Goal: Information Seeking & Learning: Learn about a topic

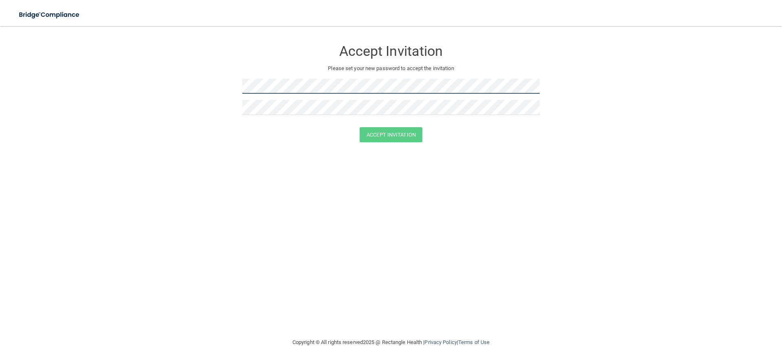
click at [51, 64] on form "Accept Invitation Please set your new password to accept the invitation Accept …" at bounding box center [390, 93] width 749 height 118
click at [384, 134] on button "Accept Invitation" at bounding box center [391, 134] width 63 height 15
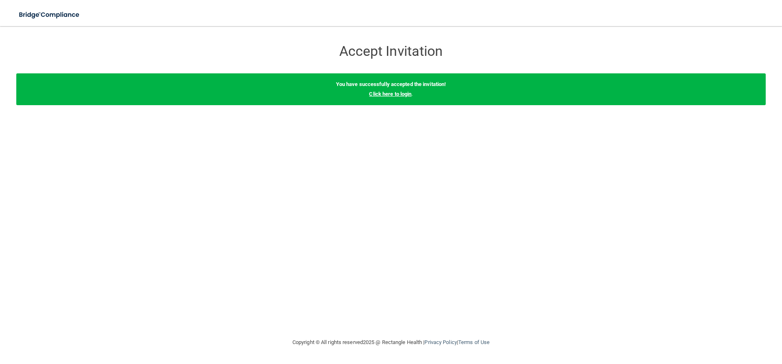
click at [382, 93] on link "Click here to login" at bounding box center [390, 94] width 42 height 6
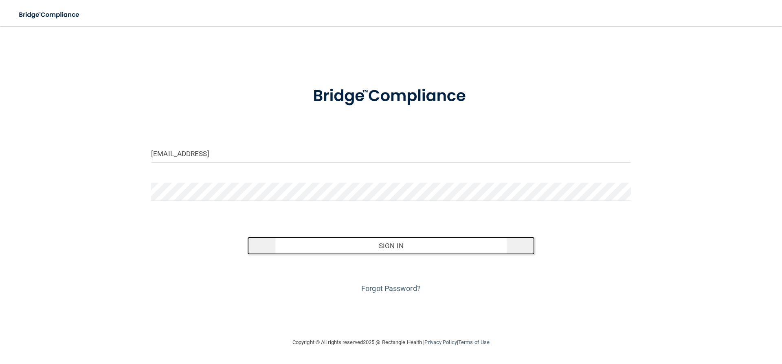
click at [413, 248] on button "Sign In" at bounding box center [391, 246] width 288 height 18
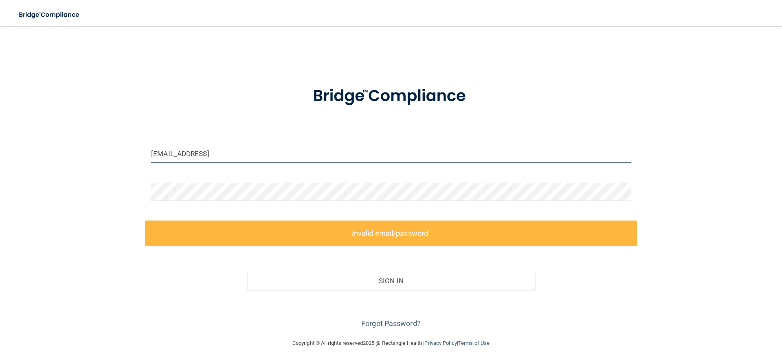
click at [256, 160] on input "[EMAIL_ADDRESS]" at bounding box center [391, 153] width 480 height 18
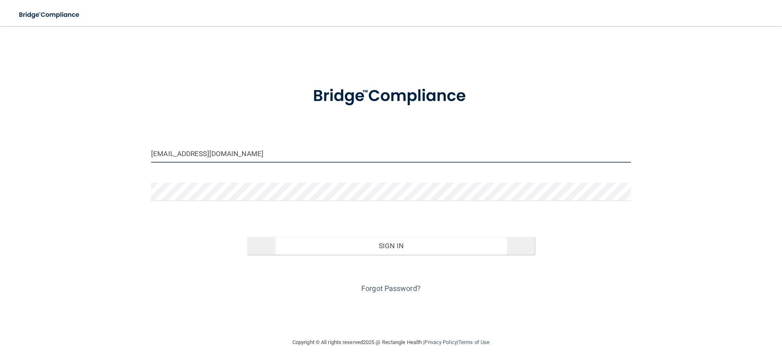
type input "[EMAIL_ADDRESS][DOMAIN_NAME]"
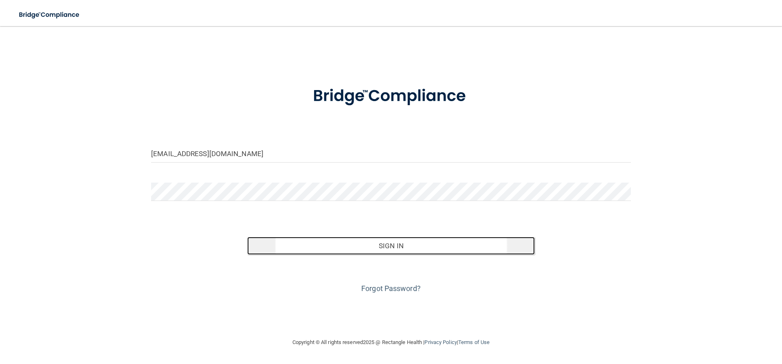
click at [390, 251] on button "Sign In" at bounding box center [391, 246] width 288 height 18
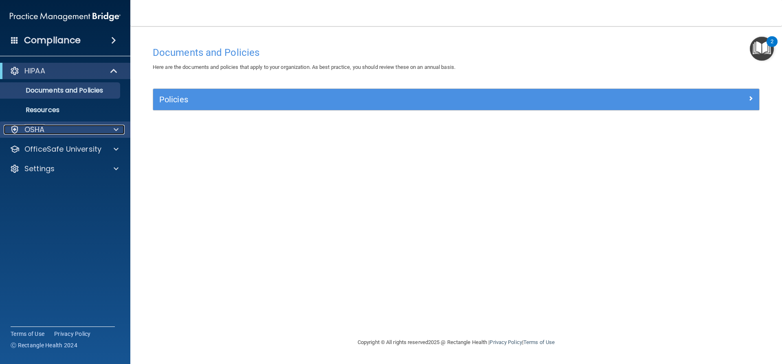
click at [30, 131] on p "OSHA" at bounding box center [34, 130] width 20 height 10
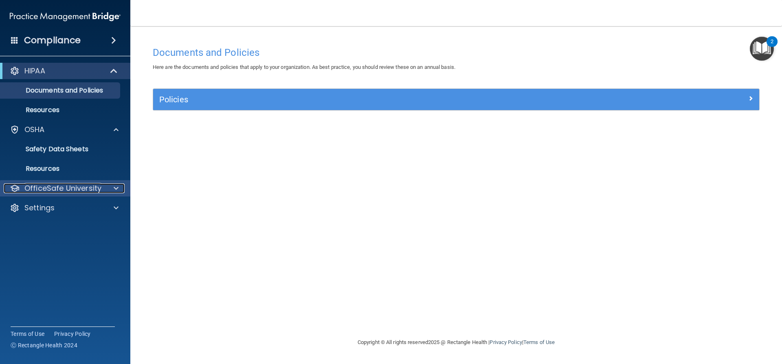
click at [40, 188] on p "OfficeSafe University" at bounding box center [62, 188] width 77 height 10
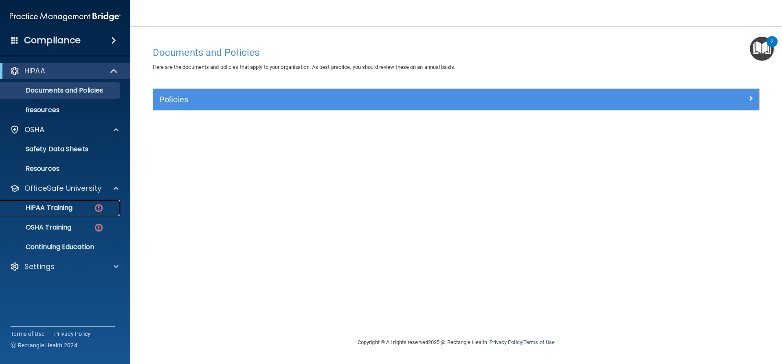
click at [44, 204] on p "HIPAA Training" at bounding box center [38, 208] width 67 height 8
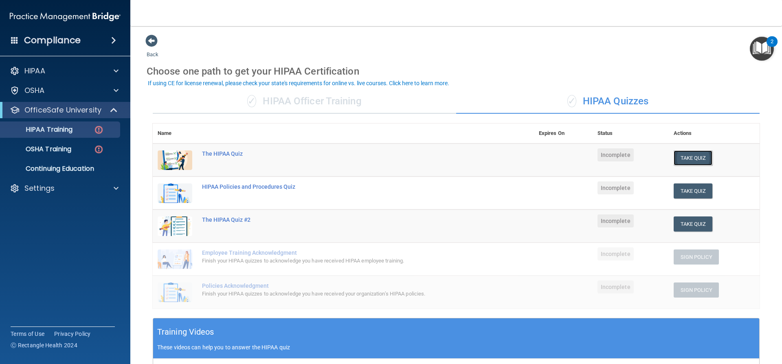
click at [684, 156] on button "Take Quiz" at bounding box center [693, 157] width 39 height 15
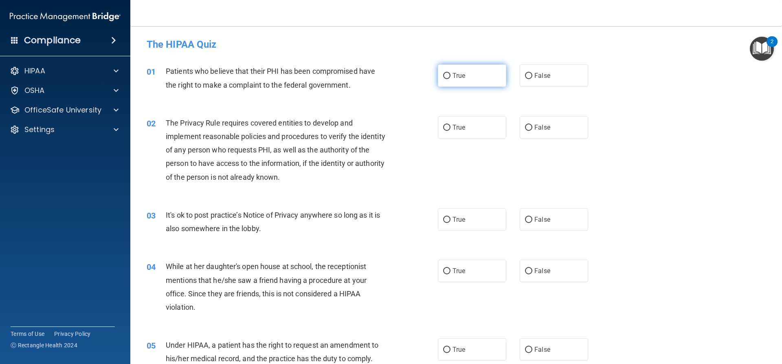
click at [443, 75] on input "True" at bounding box center [446, 76] width 7 height 6
radio input "true"
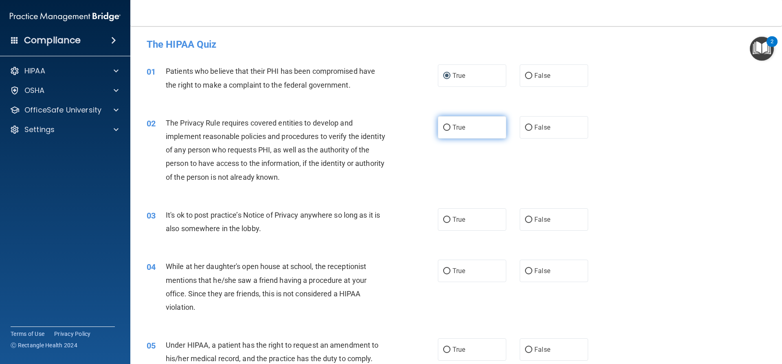
click at [445, 127] on input "True" at bounding box center [446, 128] width 7 height 6
radio input "true"
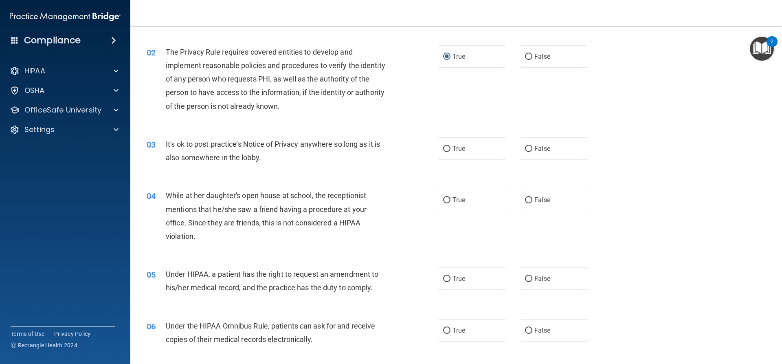
scroll to position [81, 0]
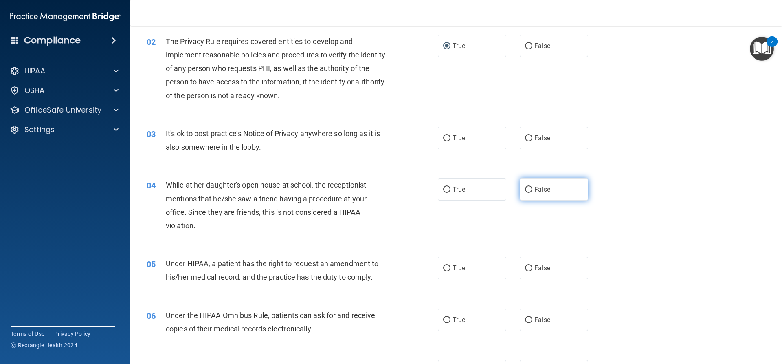
click at [525, 189] on input "False" at bounding box center [528, 189] width 7 height 6
radio input "true"
click at [444, 141] on input "True" at bounding box center [446, 138] width 7 height 6
radio input "true"
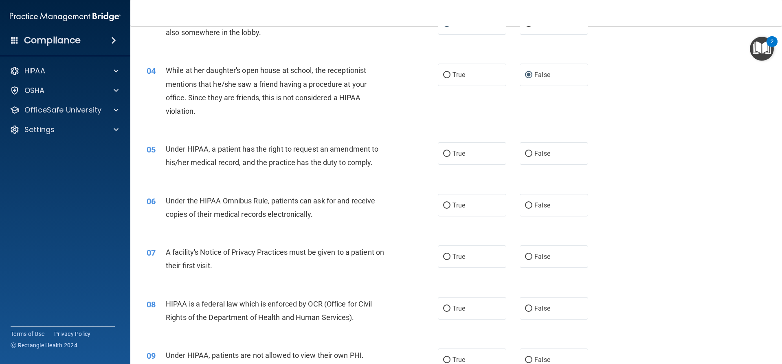
scroll to position [204, 0]
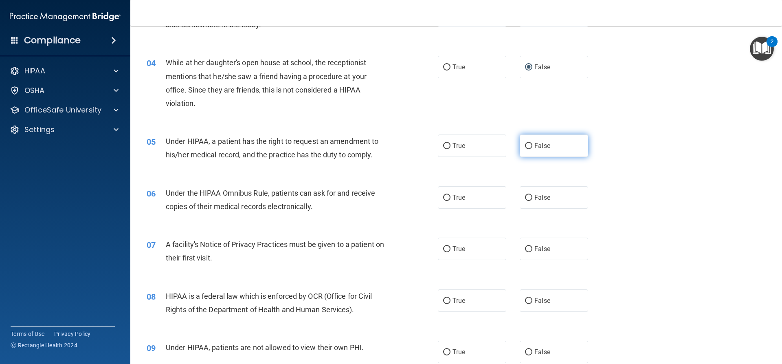
click at [525, 147] on input "False" at bounding box center [528, 146] width 7 height 6
radio input "true"
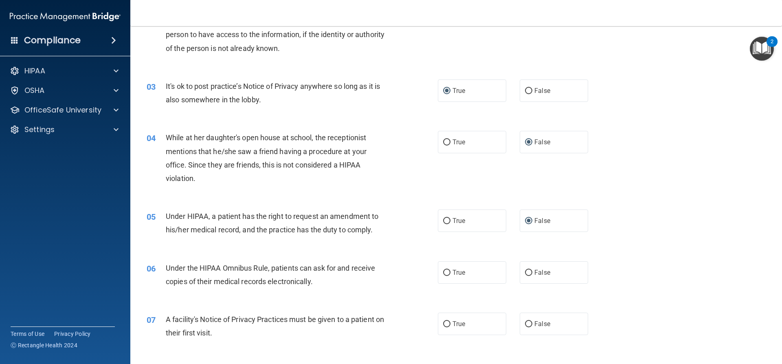
scroll to position [122, 0]
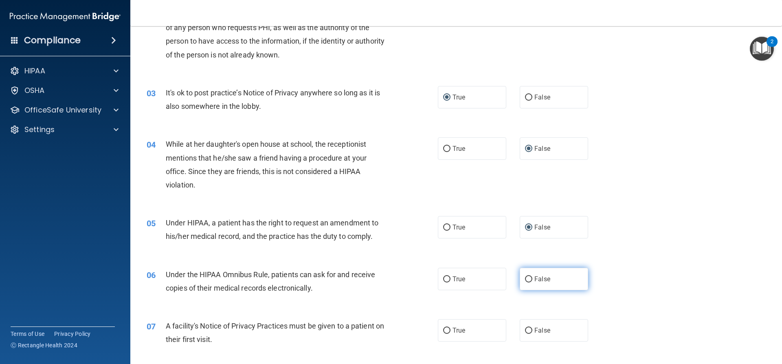
click at [524, 285] on label "False" at bounding box center [554, 279] width 68 height 22
click at [525, 282] on input "False" at bounding box center [528, 279] width 7 height 6
radio input "true"
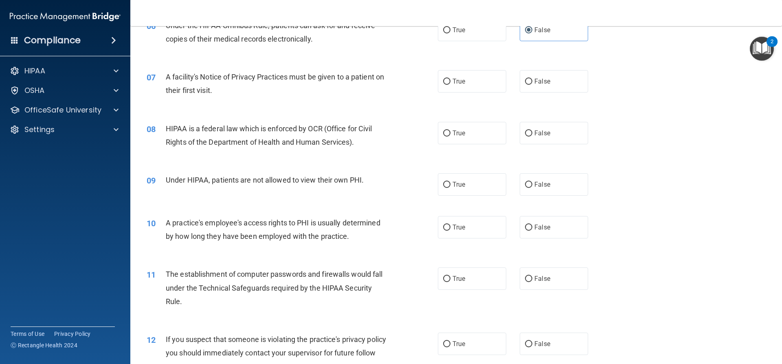
scroll to position [366, 0]
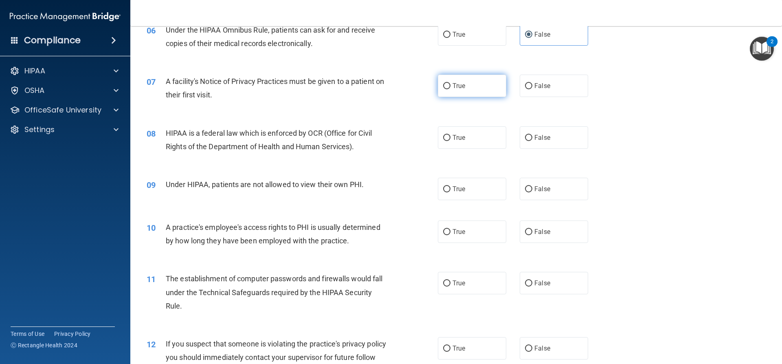
click at [449, 81] on label "True" at bounding box center [472, 86] width 68 height 22
click at [449, 83] on input "True" at bounding box center [446, 86] width 7 height 6
radio input "true"
drag, startPoint x: 448, startPoint y: 134, endPoint x: 406, endPoint y: 158, distance: 48.3
click at [448, 134] on label "True" at bounding box center [472, 137] width 68 height 22
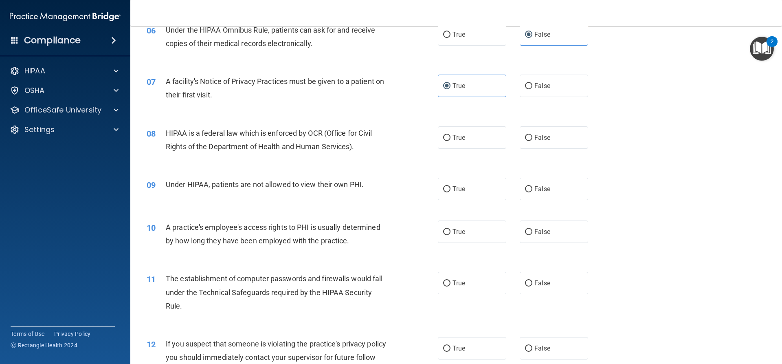
click at [448, 135] on input "True" at bounding box center [446, 138] width 7 height 6
radio input "true"
click at [554, 189] on label "False" at bounding box center [554, 189] width 68 height 22
click at [532, 189] on input "False" at bounding box center [528, 189] width 7 height 6
radio input "true"
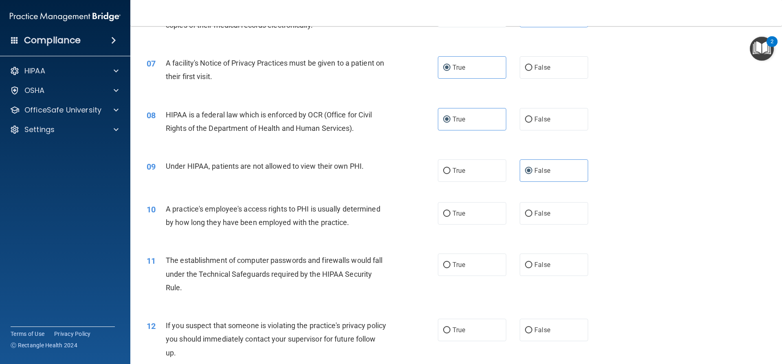
scroll to position [448, 0]
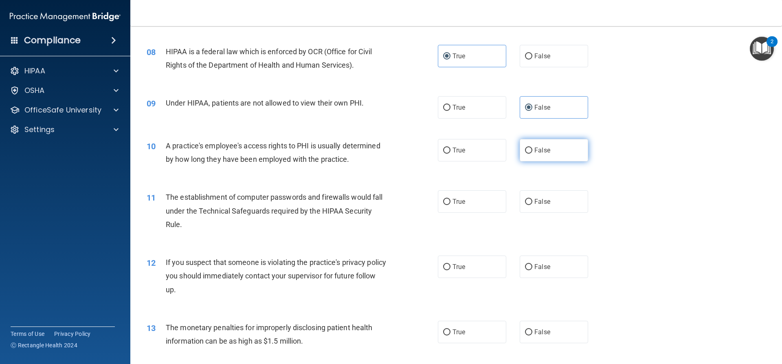
click at [530, 152] on label "False" at bounding box center [554, 150] width 68 height 22
click at [530, 152] on input "False" at bounding box center [528, 150] width 7 height 6
radio input "true"
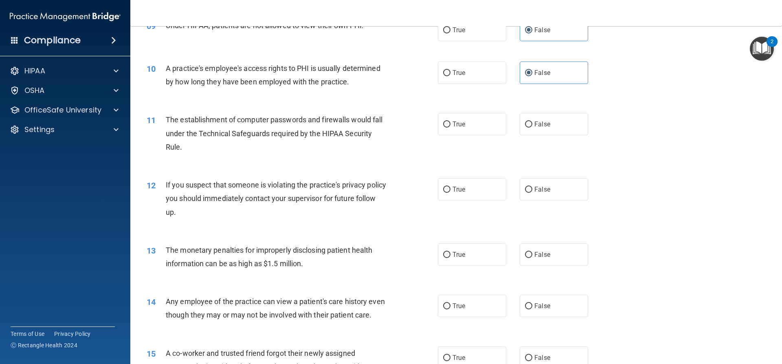
scroll to position [529, 0]
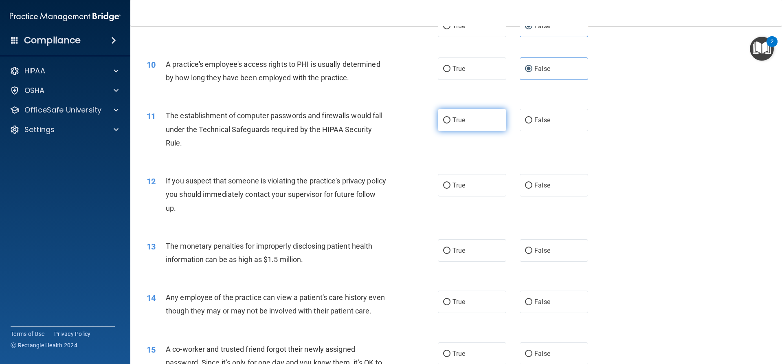
drag, startPoint x: 447, startPoint y: 121, endPoint x: 476, endPoint y: 158, distance: 47.2
click at [446, 121] on input "True" at bounding box center [446, 120] width 7 height 6
radio input "true"
click at [453, 180] on label "True" at bounding box center [472, 185] width 68 height 22
click at [450, 182] on input "True" at bounding box center [446, 185] width 7 height 6
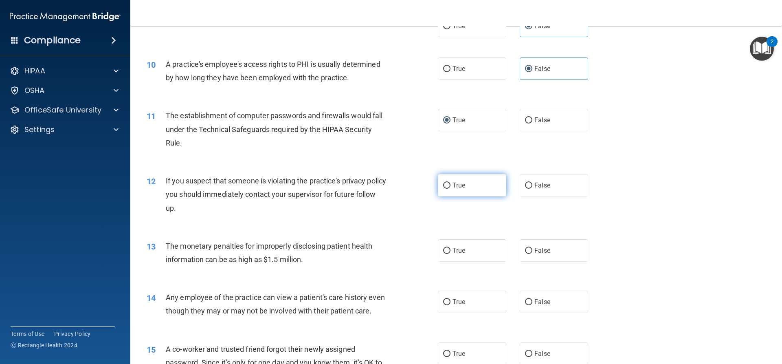
radio input "true"
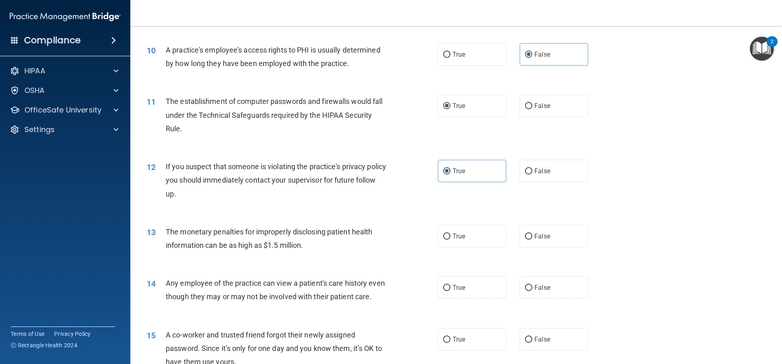
scroll to position [611, 0]
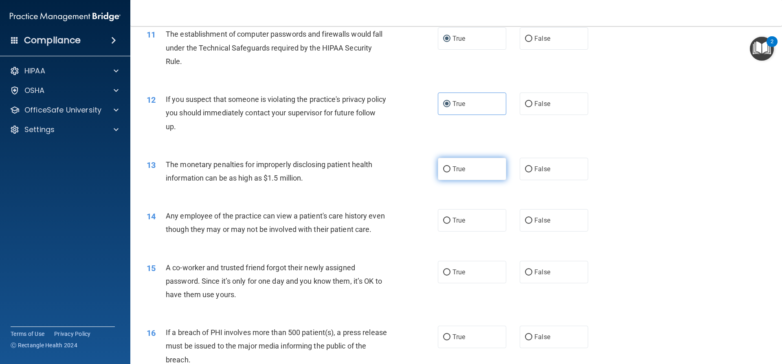
click at [447, 169] on label "True" at bounding box center [472, 169] width 68 height 22
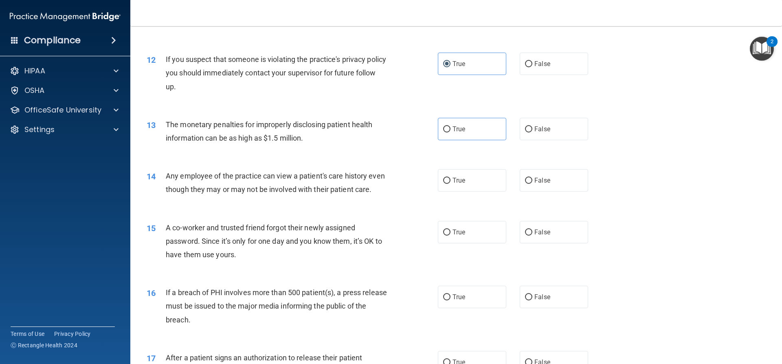
scroll to position [652, 0]
click at [445, 182] on input "True" at bounding box center [446, 180] width 7 height 6
radio input "true"
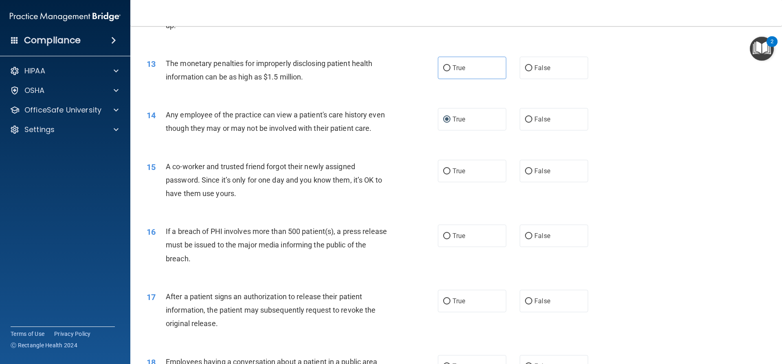
scroll to position [733, 0]
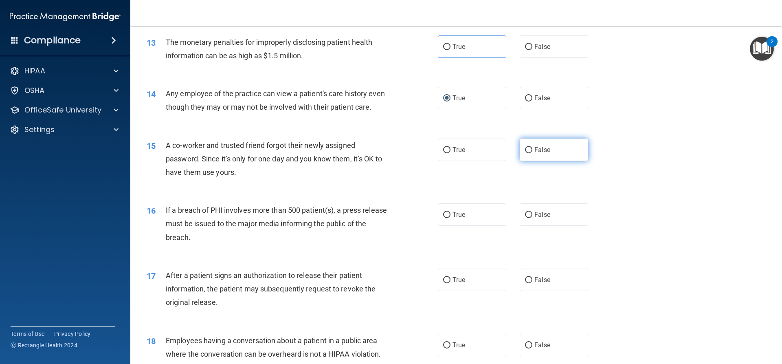
click at [550, 160] on label "False" at bounding box center [554, 149] width 68 height 22
click at [532, 153] on input "False" at bounding box center [528, 150] width 7 height 6
radio input "true"
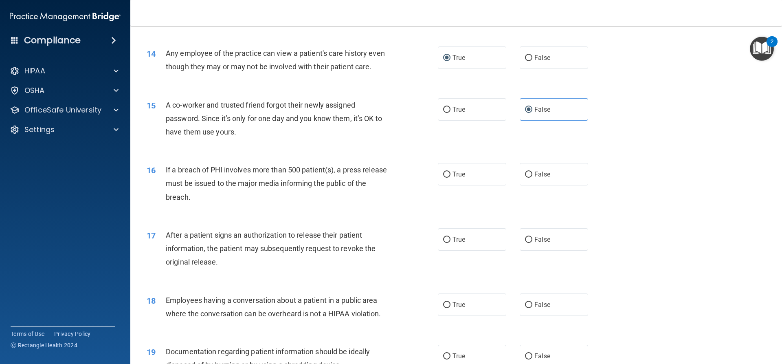
scroll to position [774, 0]
click at [465, 183] on label "True" at bounding box center [472, 173] width 68 height 22
click at [450, 177] on input "True" at bounding box center [446, 174] width 7 height 6
radio input "true"
click at [456, 243] on span "True" at bounding box center [458, 239] width 13 height 8
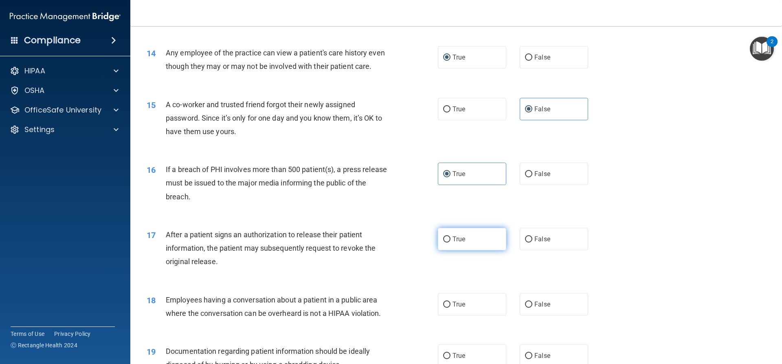
click at [450, 242] on input "True" at bounding box center [446, 239] width 7 height 6
radio input "true"
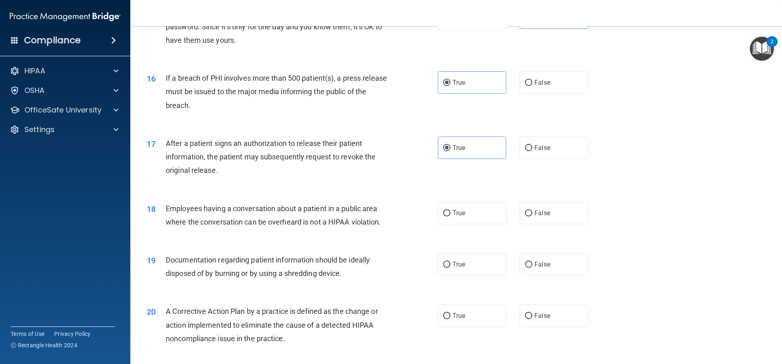
scroll to position [896, 0]
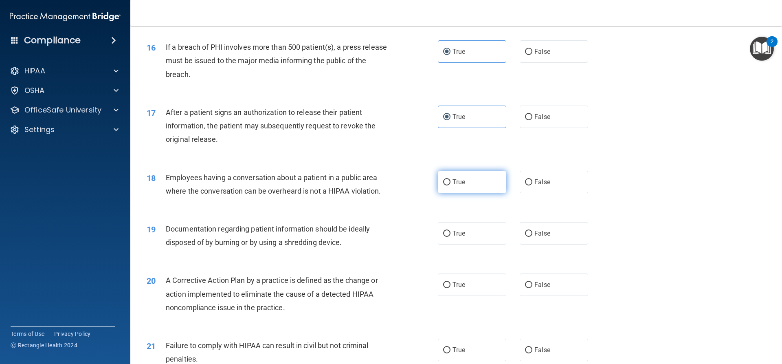
click at [457, 186] on span "True" at bounding box center [458, 182] width 13 height 8
click at [450, 185] on input "True" at bounding box center [446, 182] width 7 height 6
radio input "true"
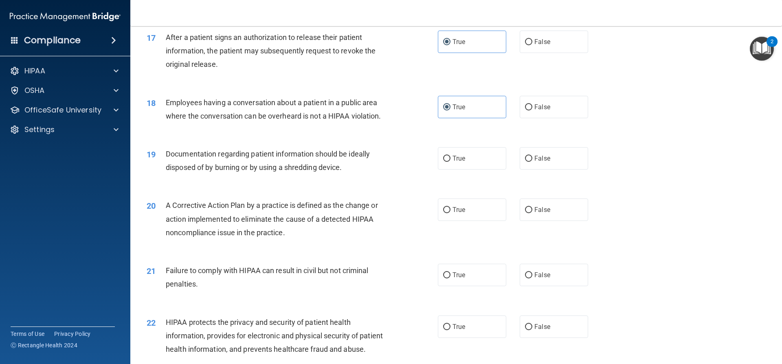
scroll to position [977, 0]
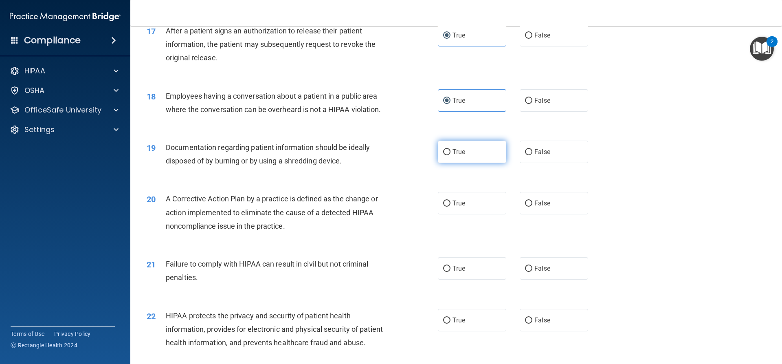
click at [438, 163] on label "True" at bounding box center [472, 151] width 68 height 22
click at [443, 155] on input "True" at bounding box center [446, 152] width 7 height 6
radio input "true"
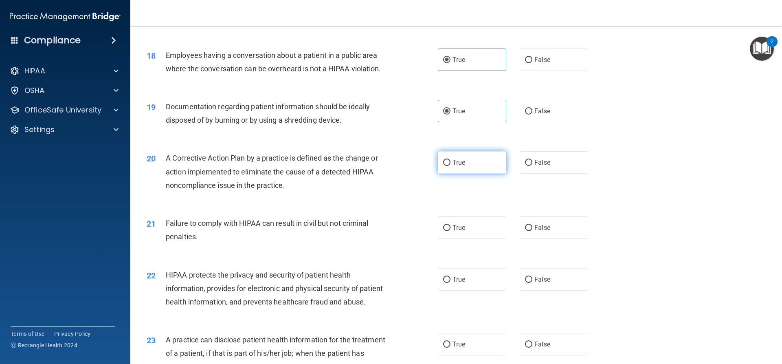
click at [459, 166] on span "True" at bounding box center [458, 162] width 13 height 8
click at [450, 166] on input "True" at bounding box center [446, 163] width 7 height 6
radio input "true"
click at [539, 231] on span "False" at bounding box center [542, 228] width 16 height 8
click at [532, 231] on input "False" at bounding box center [528, 228] width 7 height 6
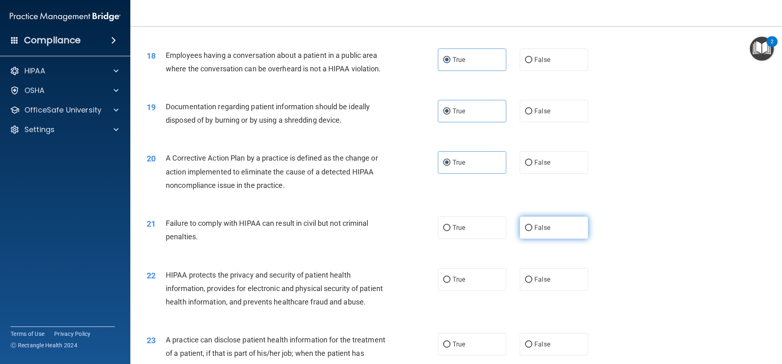
radio input "true"
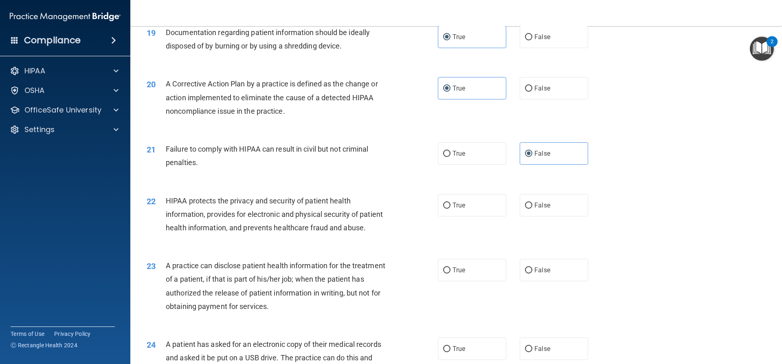
scroll to position [1140, 0]
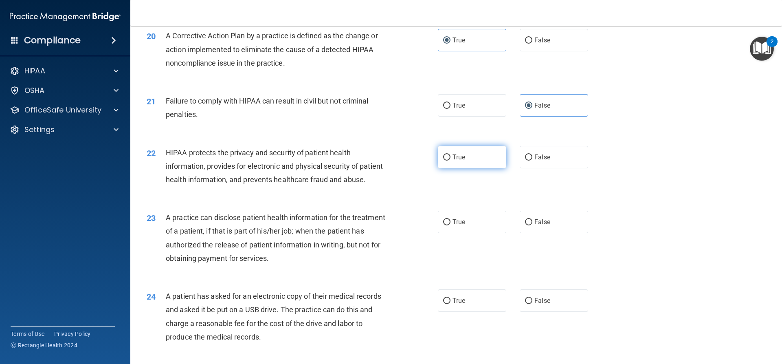
click at [455, 161] on span "True" at bounding box center [458, 157] width 13 height 8
click at [450, 160] on input "True" at bounding box center [446, 157] width 7 height 6
radio input "true"
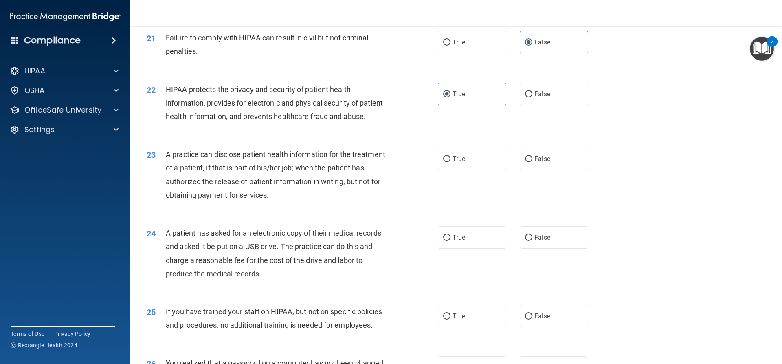
scroll to position [1222, 0]
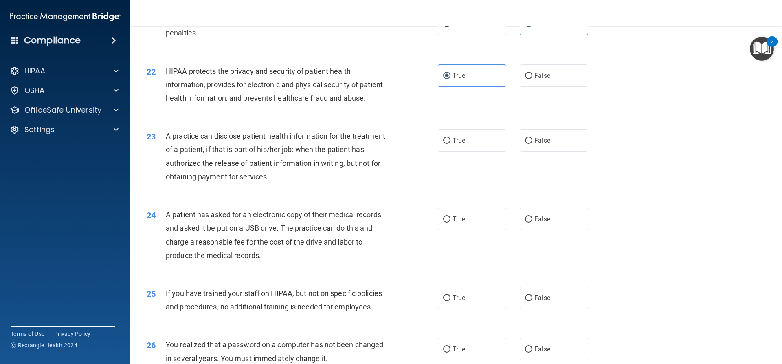
drag, startPoint x: 441, startPoint y: 168, endPoint x: 428, endPoint y: 169, distance: 13.1
click at [439, 151] on label "True" at bounding box center [472, 140] width 68 height 22
click at [443, 144] on input "True" at bounding box center [446, 141] width 7 height 6
radio input "true"
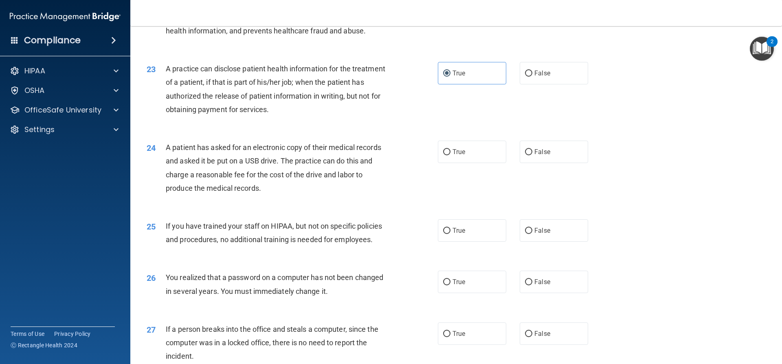
scroll to position [1303, 0]
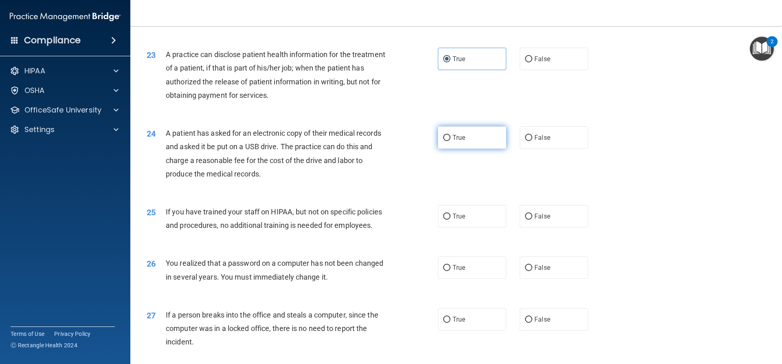
click at [471, 149] on label "True" at bounding box center [472, 137] width 68 height 22
click at [450, 141] on input "True" at bounding box center [446, 138] width 7 height 6
radio input "true"
click at [535, 227] on label "False" at bounding box center [554, 216] width 68 height 22
click at [532, 219] on input "False" at bounding box center [528, 216] width 7 height 6
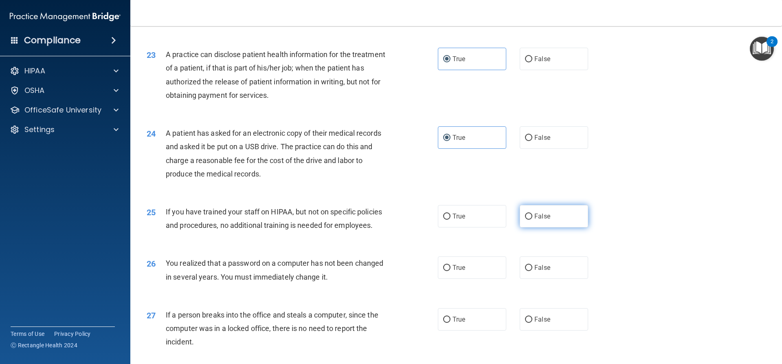
radio input "true"
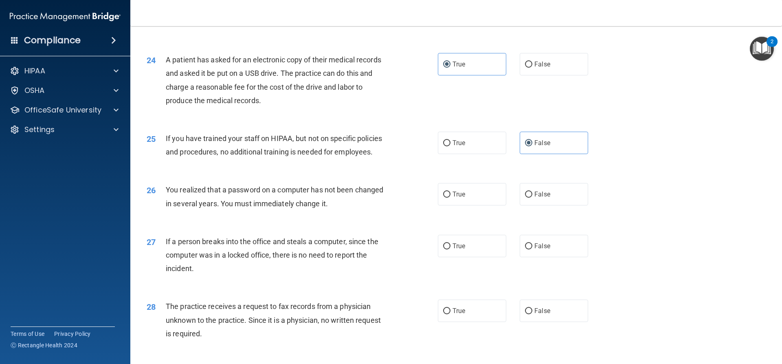
scroll to position [1384, 0]
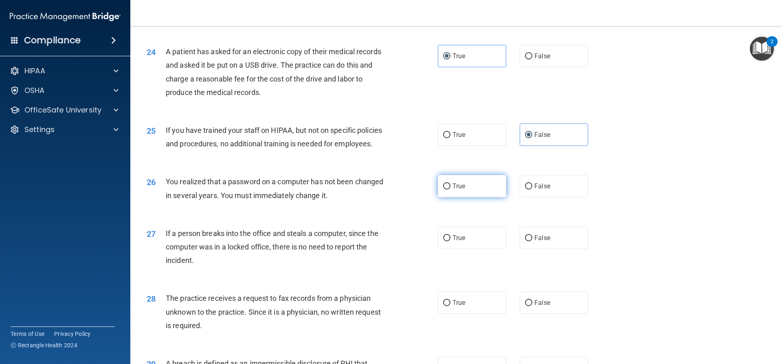
click at [453, 190] on span "True" at bounding box center [458, 186] width 13 height 8
click at [450, 189] on input "True" at bounding box center [446, 186] width 7 height 6
radio input "true"
click at [557, 249] on label "False" at bounding box center [554, 237] width 68 height 22
click at [532, 241] on input "False" at bounding box center [528, 238] width 7 height 6
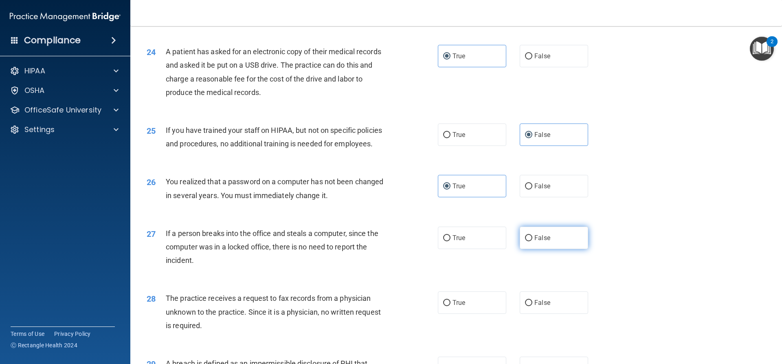
radio input "true"
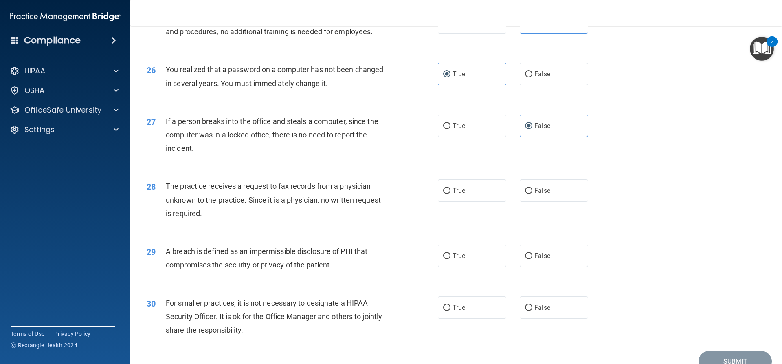
scroll to position [1507, 0]
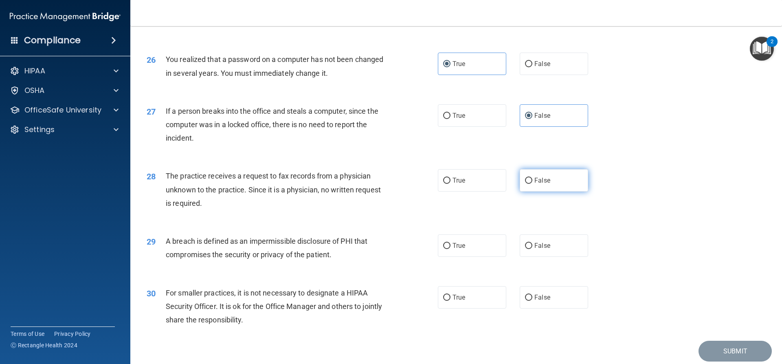
click at [529, 191] on label "False" at bounding box center [554, 180] width 68 height 22
click at [529, 184] on input "False" at bounding box center [528, 181] width 7 height 6
radio input "true"
click at [462, 249] on span "True" at bounding box center [458, 245] width 13 height 8
click at [450, 249] on input "True" at bounding box center [446, 246] width 7 height 6
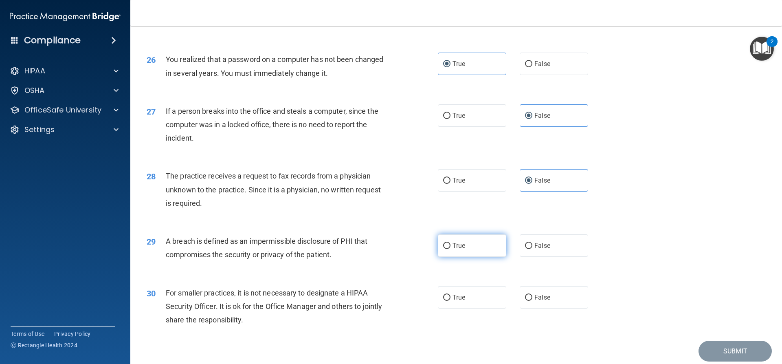
radio input "true"
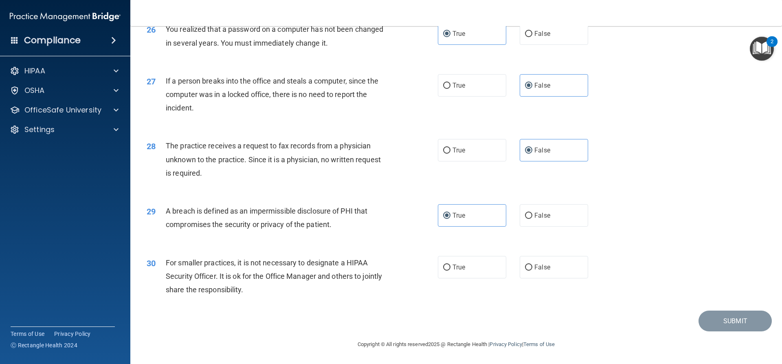
scroll to position [1564, 0]
click at [540, 276] on label "False" at bounding box center [554, 267] width 68 height 22
click at [532, 270] on input "False" at bounding box center [528, 267] width 7 height 6
radio input "true"
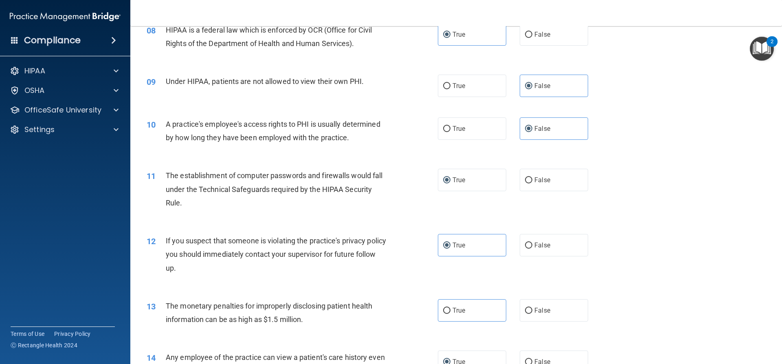
scroll to position [489, 0]
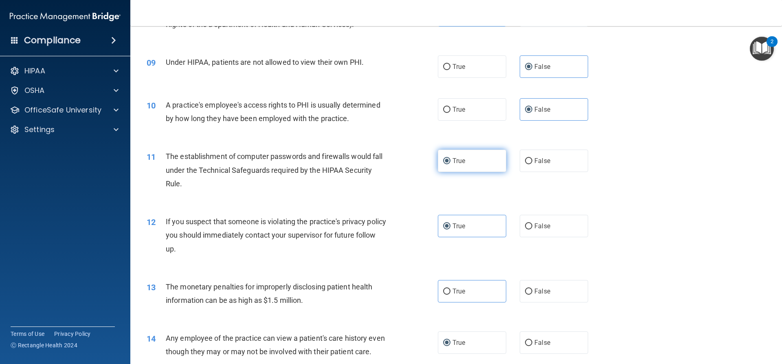
click at [468, 165] on label "True" at bounding box center [472, 160] width 68 height 22
click at [450, 164] on input "True" at bounding box center [446, 161] width 7 height 6
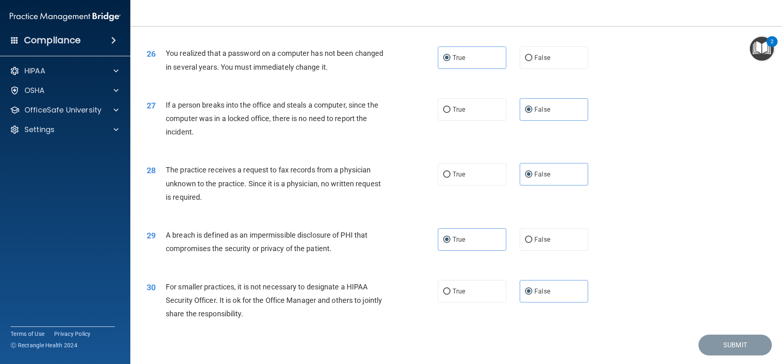
scroll to position [1564, 0]
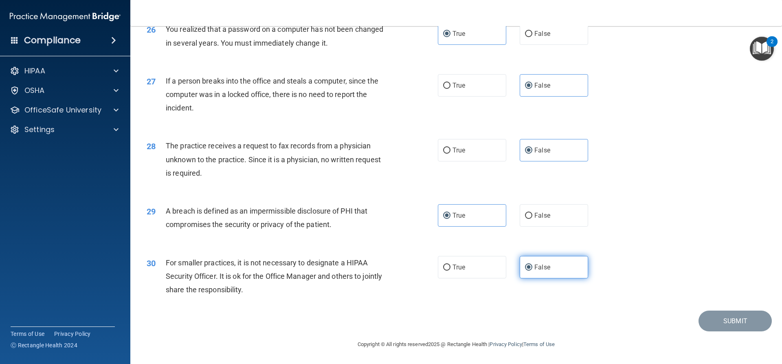
click at [559, 271] on label "False" at bounding box center [554, 267] width 68 height 22
click at [532, 270] on input "False" at bounding box center [528, 267] width 7 height 6
click at [466, 217] on label "True" at bounding box center [472, 215] width 68 height 22
click at [450, 217] on input "True" at bounding box center [446, 216] width 7 height 6
click at [536, 149] on span "False" at bounding box center [542, 150] width 16 height 8
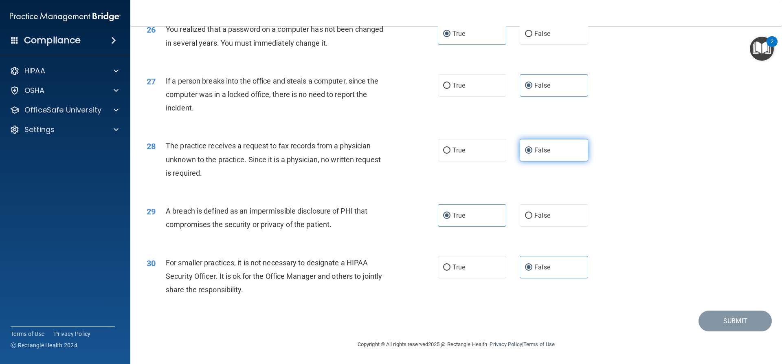
click at [532, 149] on input "False" at bounding box center [528, 150] width 7 height 6
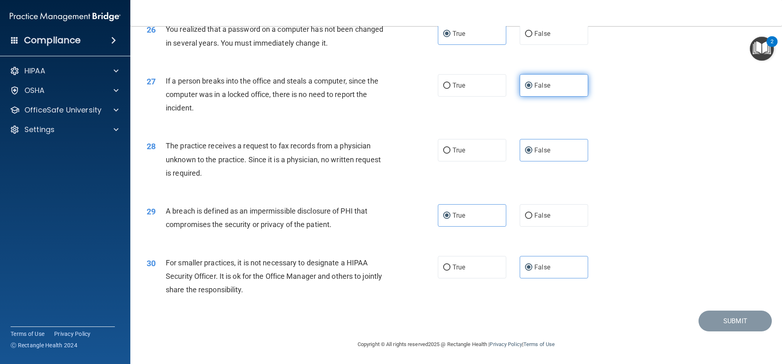
click at [548, 88] on label "False" at bounding box center [554, 85] width 68 height 22
click at [532, 88] on input "False" at bounding box center [528, 86] width 7 height 6
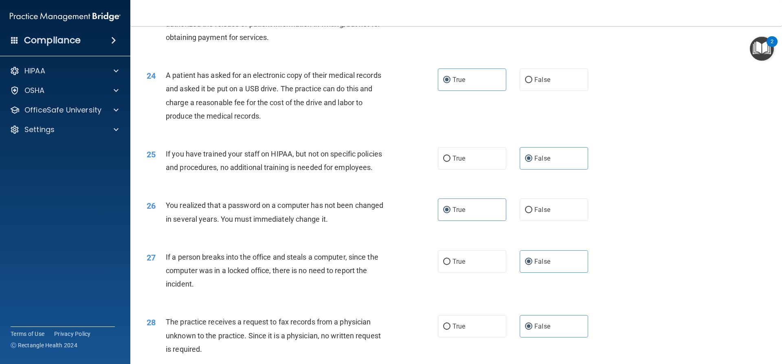
scroll to position [1360, 0]
click at [488, 222] on label "True" at bounding box center [472, 210] width 68 height 22
click at [450, 214] on input "True" at bounding box center [446, 211] width 7 height 6
drag, startPoint x: 550, startPoint y: 186, endPoint x: 551, endPoint y: 181, distance: 5.4
click at [551, 170] on label "False" at bounding box center [554, 159] width 68 height 22
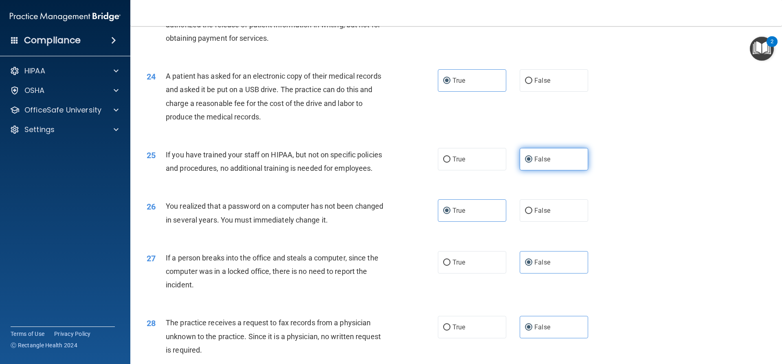
click at [532, 162] on input "False" at bounding box center [528, 159] width 7 height 6
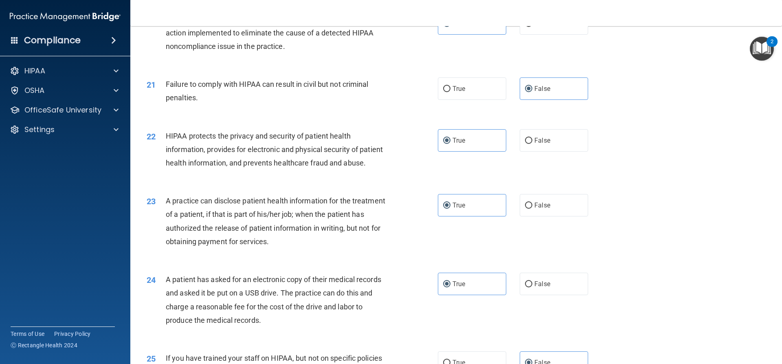
scroll to position [1156, 0]
click at [556, 100] on label "False" at bounding box center [554, 89] width 68 height 22
click at [532, 92] on input "False" at bounding box center [528, 89] width 7 height 6
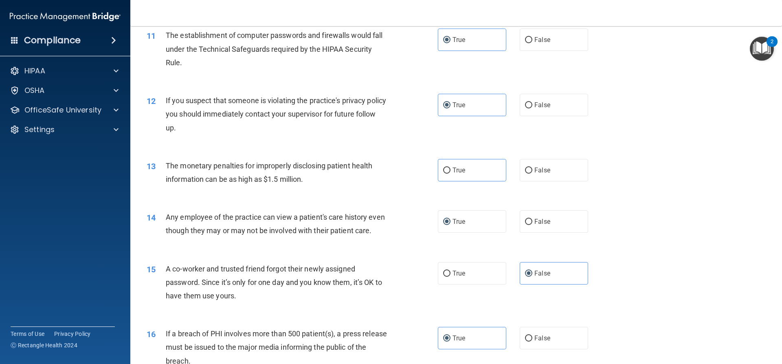
scroll to position [586, 0]
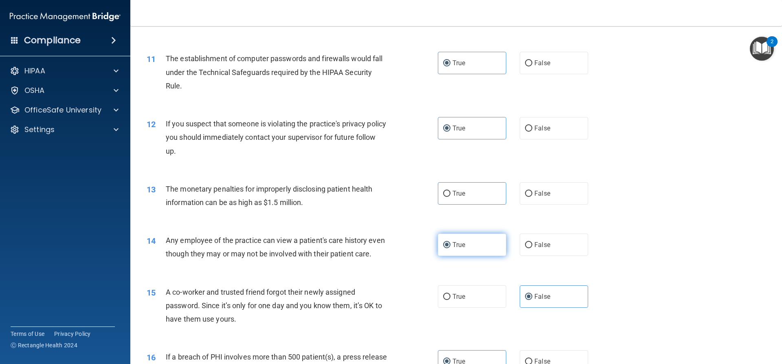
click at [479, 252] on label "True" at bounding box center [472, 244] width 68 height 22
click at [450, 248] on input "True" at bounding box center [446, 245] width 7 height 6
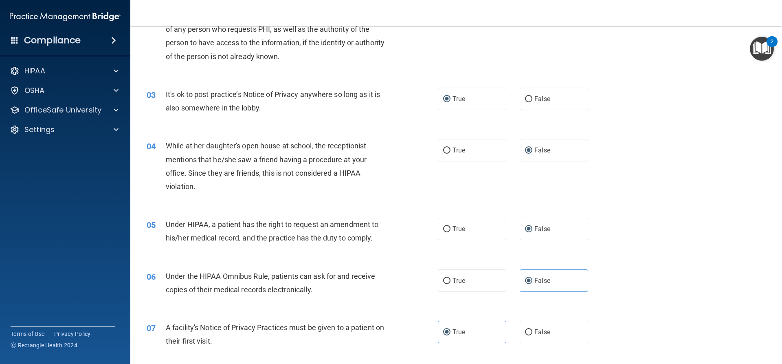
scroll to position [0, 0]
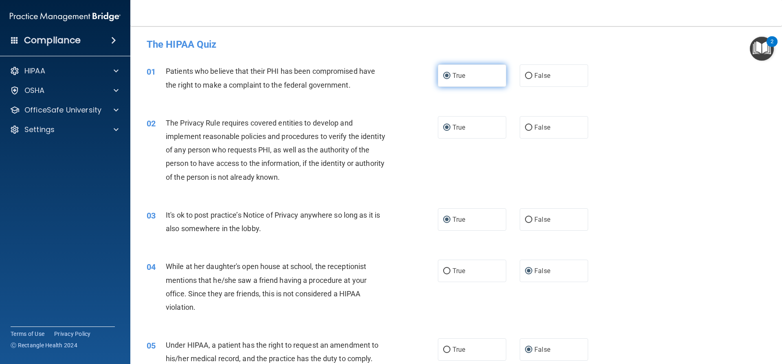
click at [452, 77] on span "True" at bounding box center [458, 76] width 13 height 8
click at [450, 77] on input "True" at bounding box center [446, 76] width 7 height 6
click at [454, 126] on span "True" at bounding box center [458, 127] width 13 height 8
click at [450, 126] on input "True" at bounding box center [446, 128] width 7 height 6
click at [477, 221] on label "True" at bounding box center [472, 219] width 68 height 22
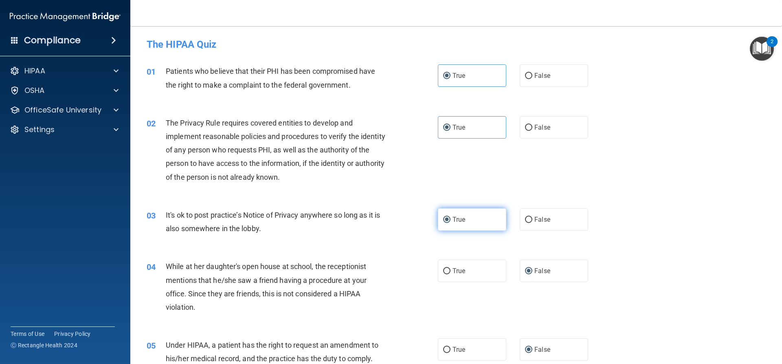
click at [450, 221] on input "True" at bounding box center [446, 220] width 7 height 6
click at [561, 263] on label "False" at bounding box center [554, 270] width 68 height 22
click at [532, 268] on input "False" at bounding box center [528, 271] width 7 height 6
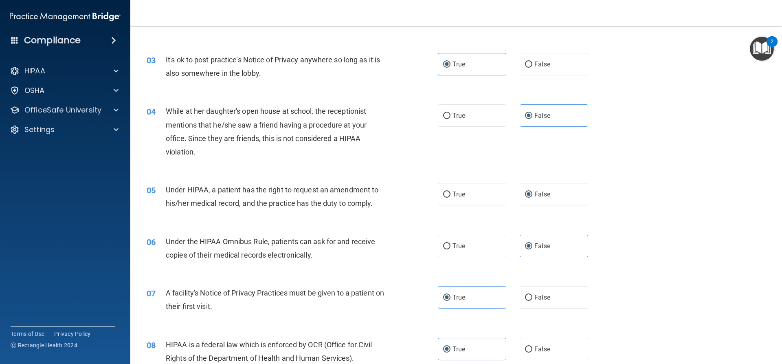
scroll to position [163, 0]
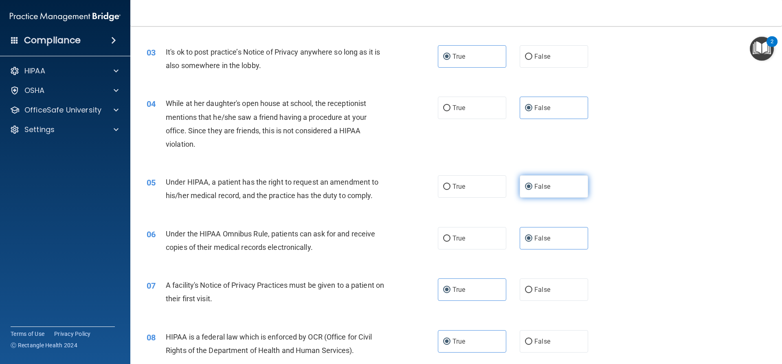
click at [557, 189] on label "False" at bounding box center [554, 186] width 68 height 22
click at [532, 189] on input "False" at bounding box center [528, 187] width 7 height 6
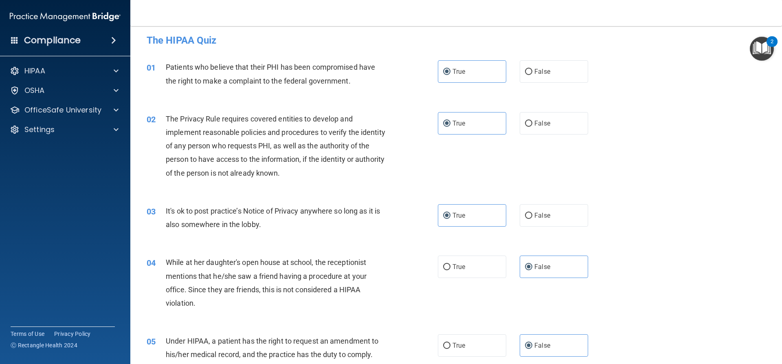
scroll to position [0, 0]
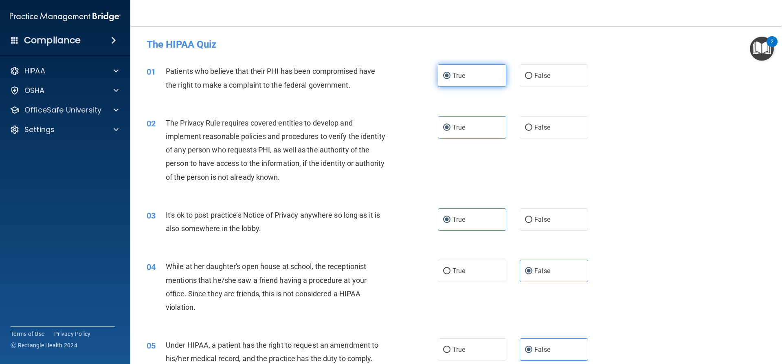
click at [480, 79] on label "True" at bounding box center [472, 75] width 68 height 22
click at [450, 79] on input "True" at bounding box center [446, 76] width 7 height 6
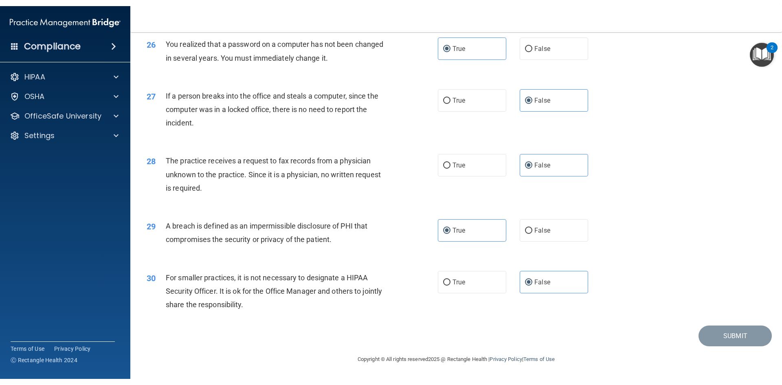
scroll to position [1542, 0]
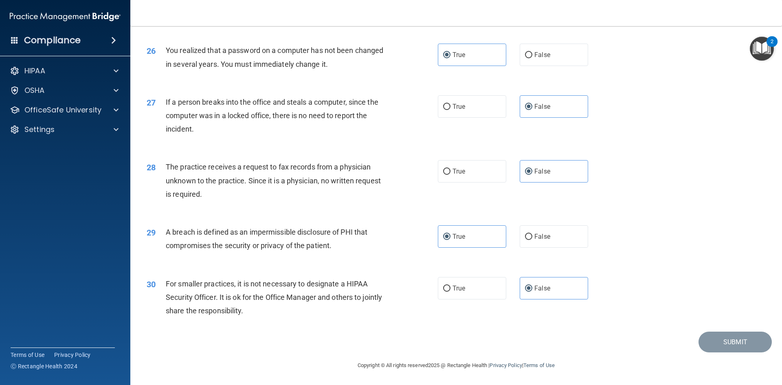
click at [762, 49] on img "Open Resource Center, 2 new notifications" at bounding box center [762, 49] width 24 height 24
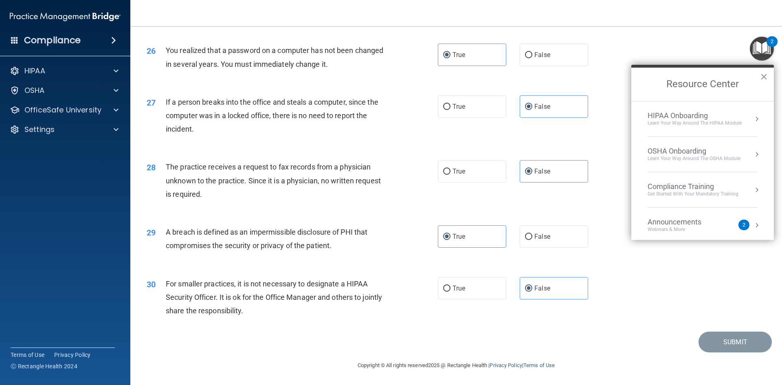
click at [44, 261] on accordion "HIPAA Documents and Policies Report an Incident Business Associates Emergency P…" at bounding box center [65, 169] width 131 height 220
click at [766, 77] on button "×" at bounding box center [764, 76] width 8 height 13
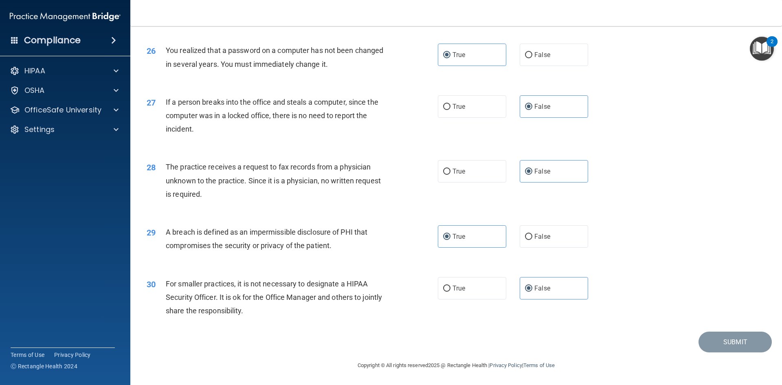
drag, startPoint x: 722, startPoint y: 342, endPoint x: 688, endPoint y: 356, distance: 37.3
click at [667, 363] on main "- The HIPAA Quiz This quiz doesn’t expire until . Are you sure you want to take…" at bounding box center [456, 205] width 652 height 359
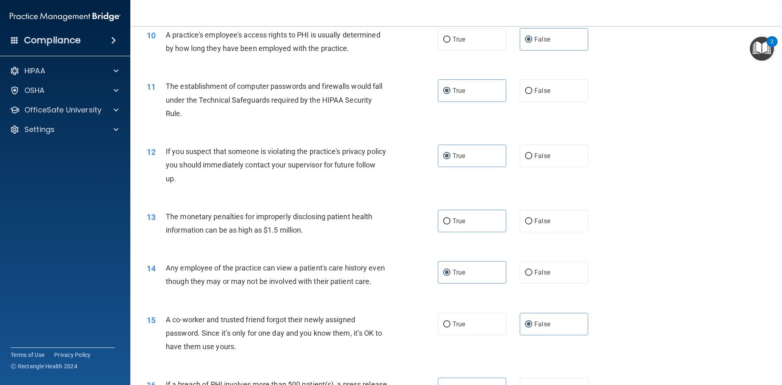
scroll to position [647, 0]
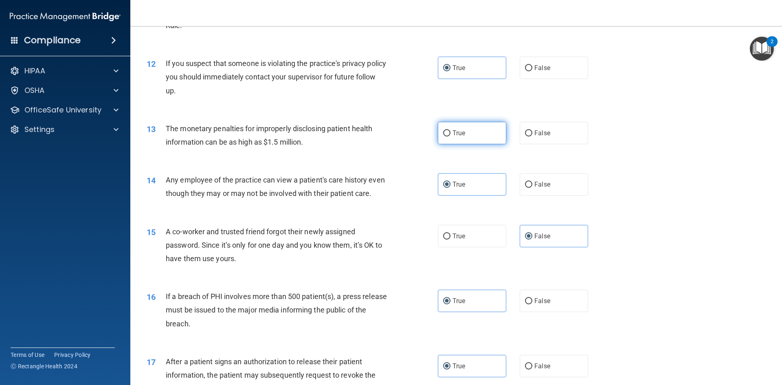
click at [458, 130] on span "True" at bounding box center [458, 133] width 13 height 8
click at [450, 130] on input "True" at bounding box center [446, 133] width 7 height 6
radio input "true"
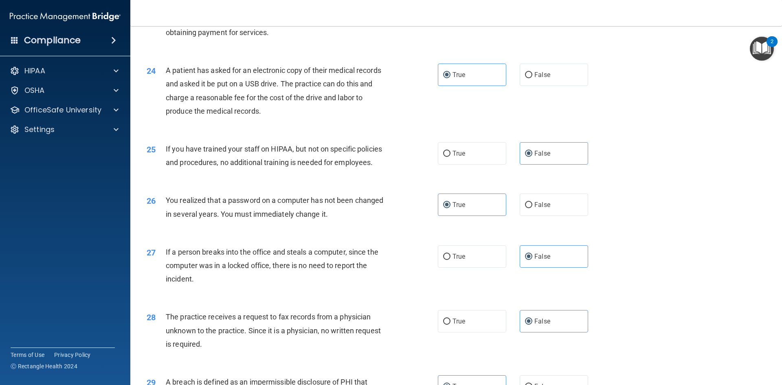
scroll to position [1542, 0]
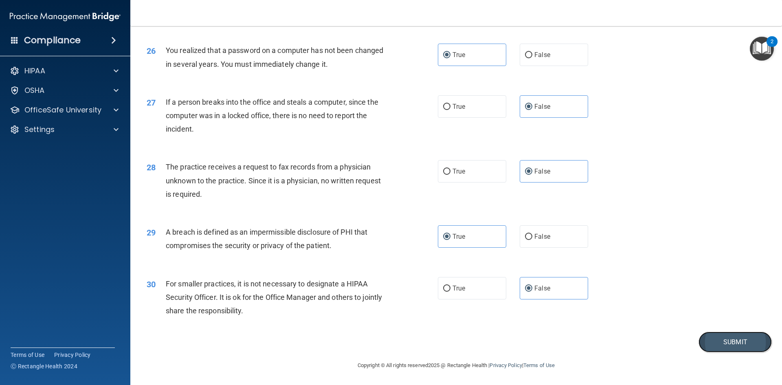
click at [719, 339] on button "Submit" at bounding box center [734, 341] width 73 height 21
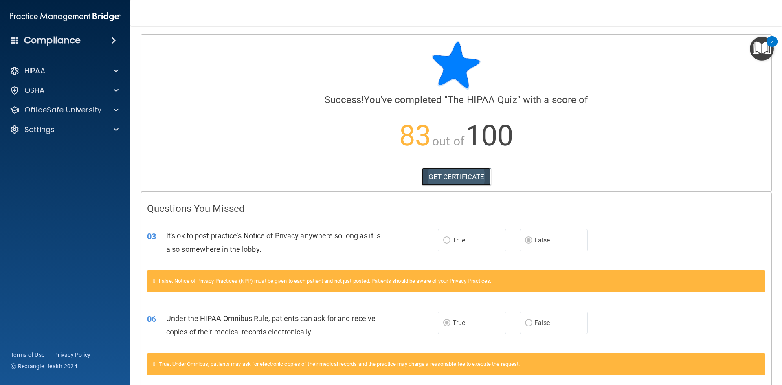
click at [443, 177] on link "GET CERTIFICATE" at bounding box center [456, 177] width 70 height 18
click at [32, 91] on p "OSHA" at bounding box center [34, 91] width 20 height 10
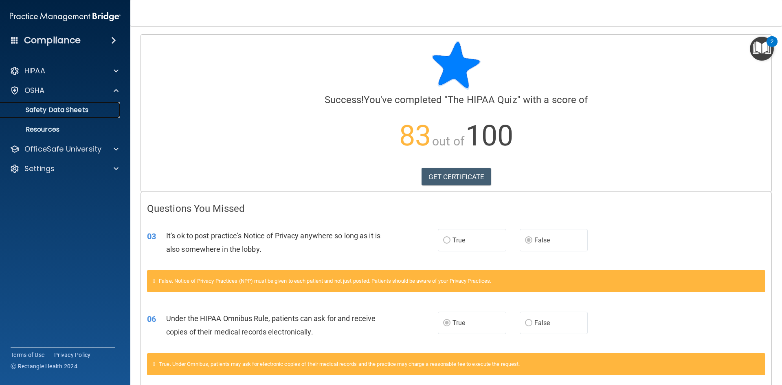
click at [35, 108] on p "Safety Data Sheets" at bounding box center [60, 110] width 111 height 8
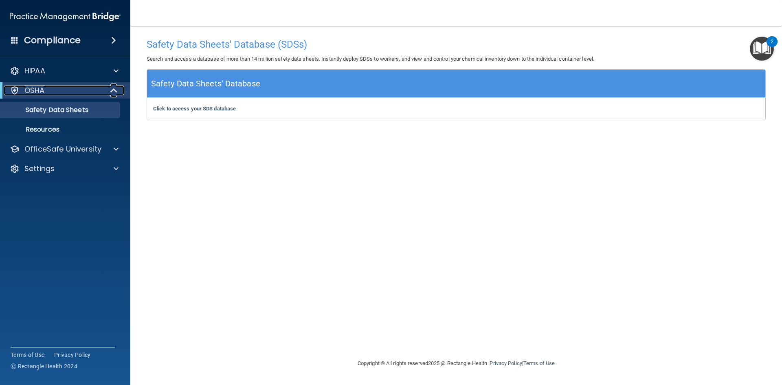
click at [38, 89] on p "OSHA" at bounding box center [34, 91] width 20 height 10
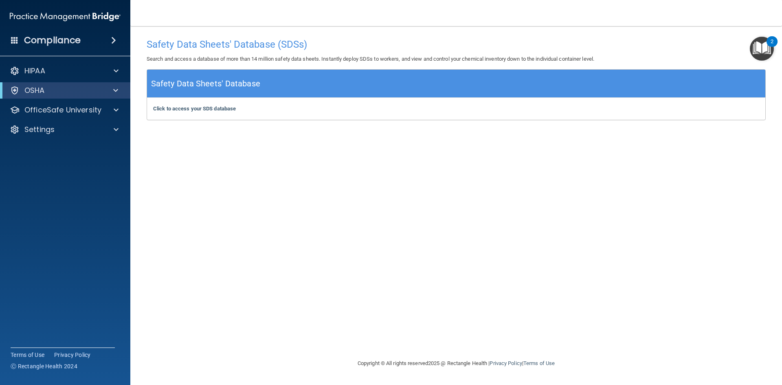
click at [758, 46] on img "Open Resource Center, 2 new notifications" at bounding box center [762, 49] width 24 height 24
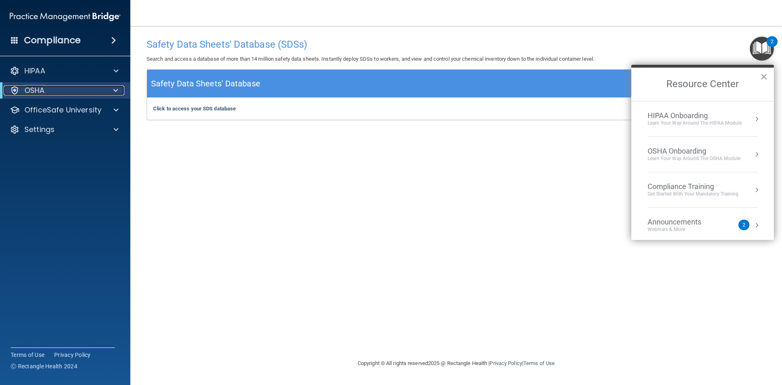
click at [53, 90] on div "OSHA" at bounding box center [54, 91] width 101 height 10
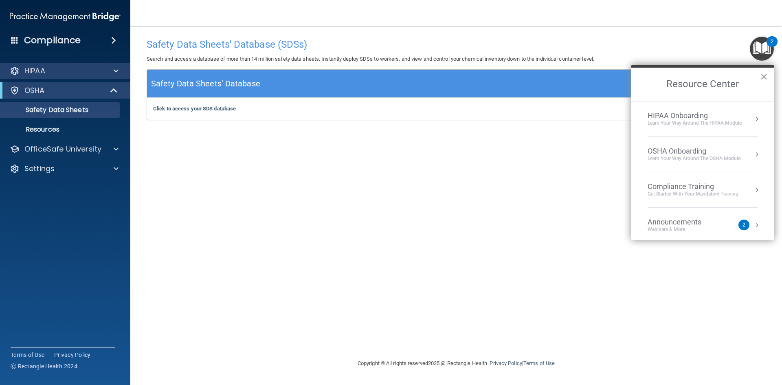
click at [91, 78] on div "HIPAA" at bounding box center [65, 71] width 131 height 16
click at [93, 75] on div "HIPAA" at bounding box center [54, 71] width 101 height 10
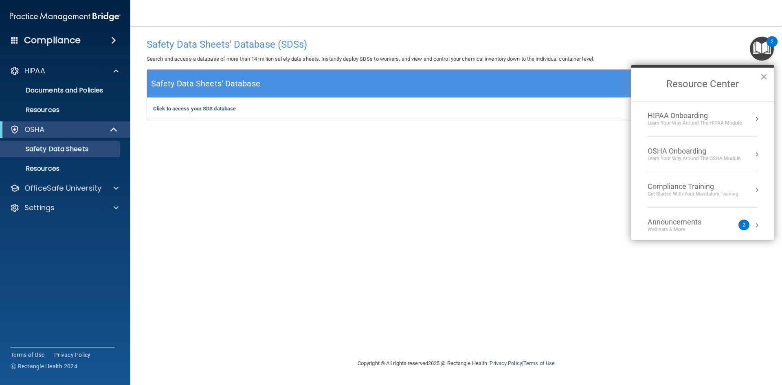
drag, startPoint x: 765, startPoint y: 77, endPoint x: 762, endPoint y: 73, distance: 4.3
click at [764, 75] on button "×" at bounding box center [764, 76] width 8 height 13
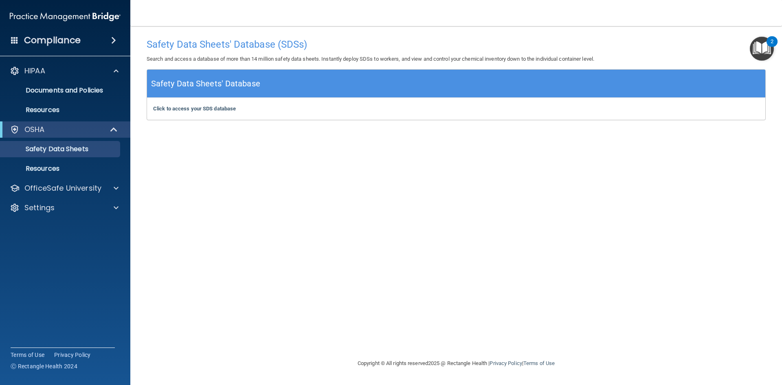
click at [113, 42] on span at bounding box center [113, 40] width 5 height 10
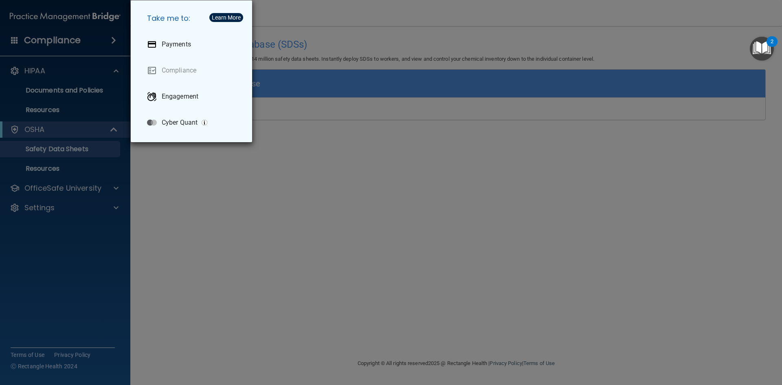
click at [342, 240] on div "Take me to: Payments Compliance Engagement Cyber Quant" at bounding box center [391, 192] width 782 height 385
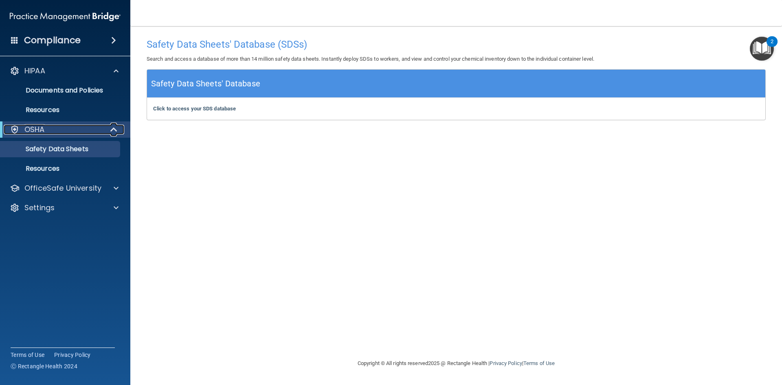
click at [47, 131] on div "OSHA" at bounding box center [54, 130] width 101 height 10
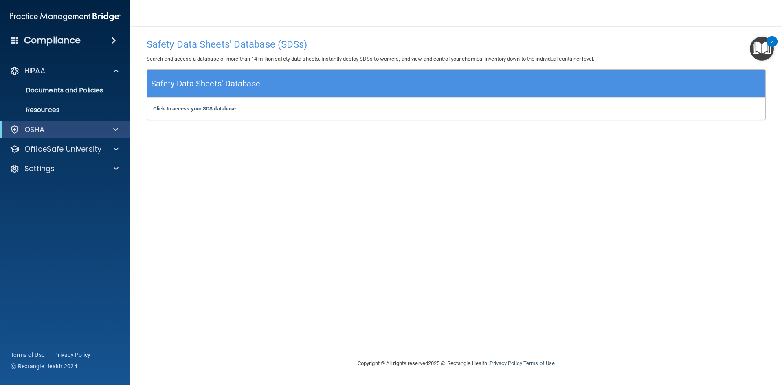
click at [98, 135] on div "OSHA" at bounding box center [65, 129] width 130 height 16
